Goal: Information Seeking & Learning: Learn about a topic

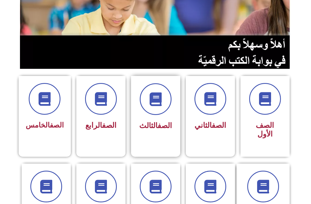
scroll to position [82, 0]
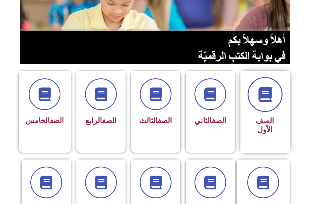
click at [272, 107] on span at bounding box center [265, 94] width 35 height 35
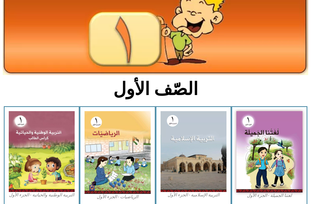
scroll to position [55, 0]
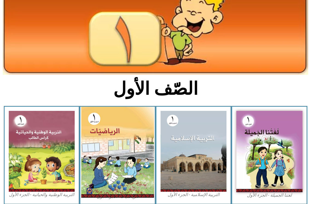
click at [118, 152] on img at bounding box center [117, 152] width 73 height 91
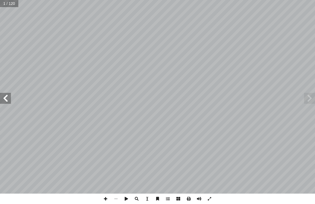
click at [4, 103] on span at bounding box center [5, 98] width 11 height 11
click at [0, 103] on span at bounding box center [5, 98] width 11 height 11
click at [1, 102] on span at bounding box center [5, 98] width 11 height 11
click at [2, 100] on span at bounding box center [5, 98] width 11 height 11
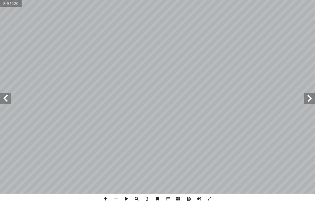
click at [4, 99] on span at bounding box center [5, 98] width 11 height 11
click at [0, 100] on span at bounding box center [5, 98] width 11 height 11
click at [0, 97] on span at bounding box center [5, 98] width 11 height 11
click at [3, 97] on span at bounding box center [5, 98] width 11 height 11
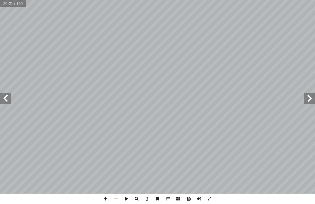
click at [4, 95] on span at bounding box center [5, 98] width 11 height 11
click at [5, 94] on span at bounding box center [5, 98] width 11 height 11
